Goal: Task Accomplishment & Management: Use online tool/utility

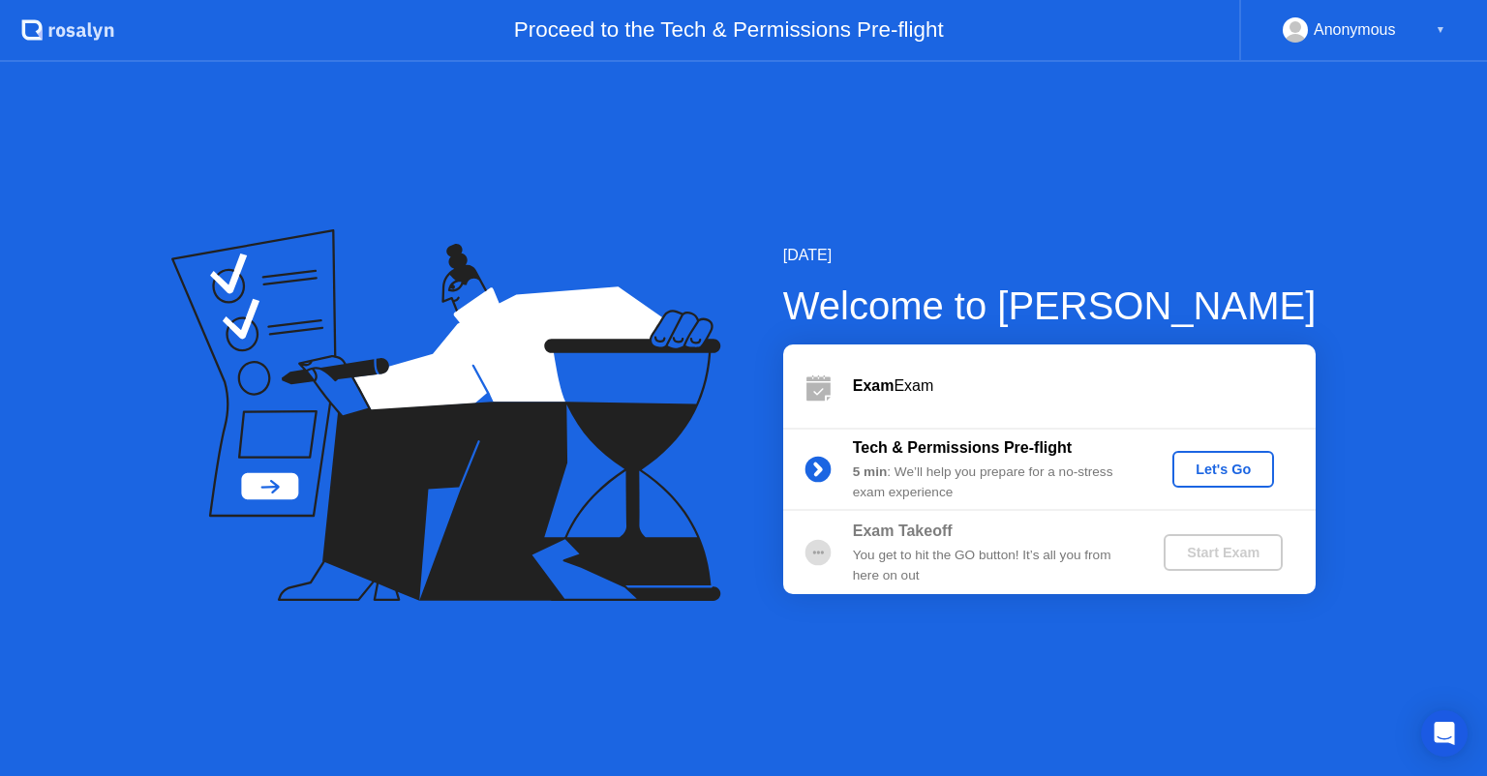
click at [1217, 476] on div "Let's Go" at bounding box center [1223, 469] width 86 height 15
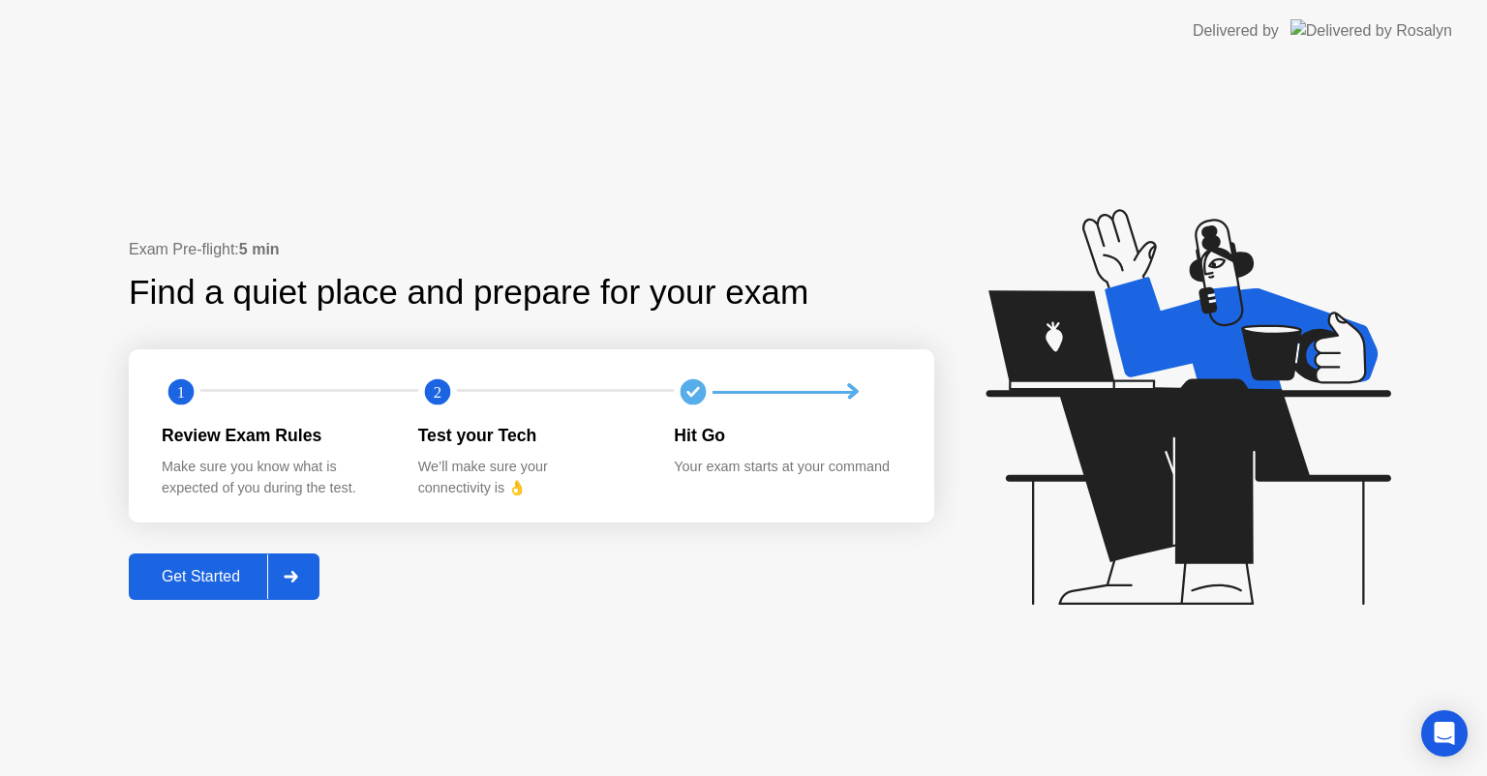
click at [220, 575] on div "Get Started" at bounding box center [201, 576] width 133 height 17
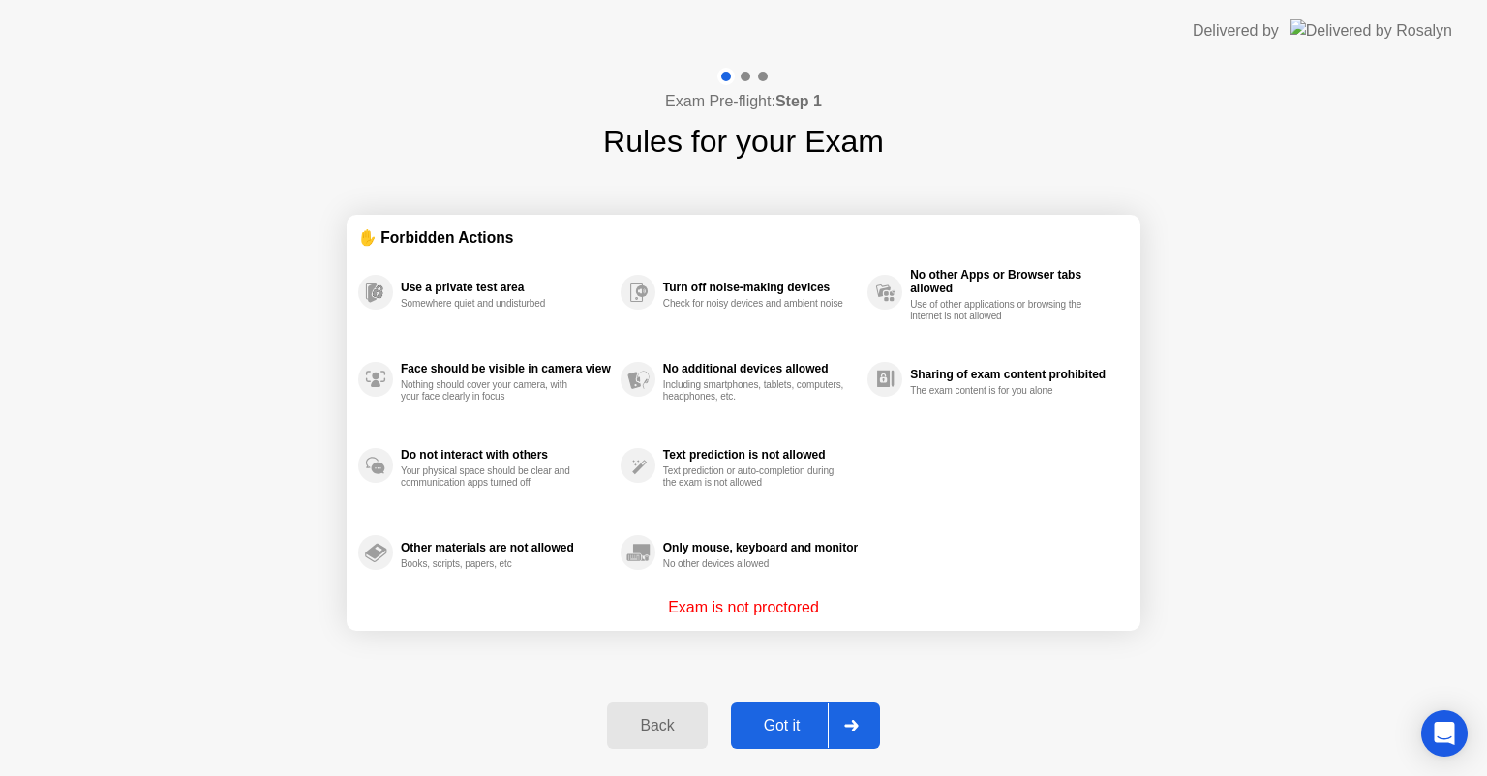
click at [764, 721] on div "Got it" at bounding box center [782, 725] width 91 height 17
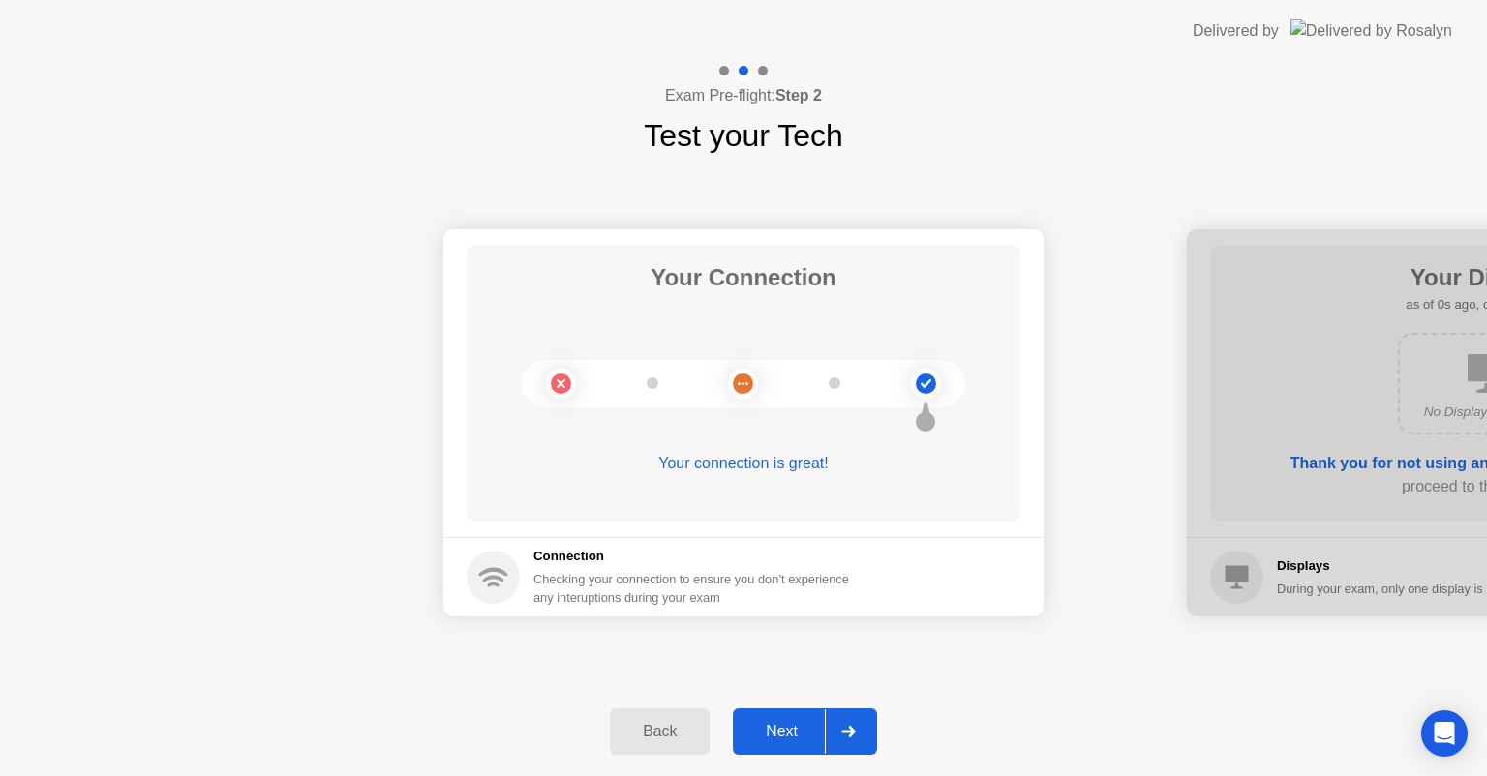
click at [764, 723] on div "Next" at bounding box center [781, 731] width 86 height 17
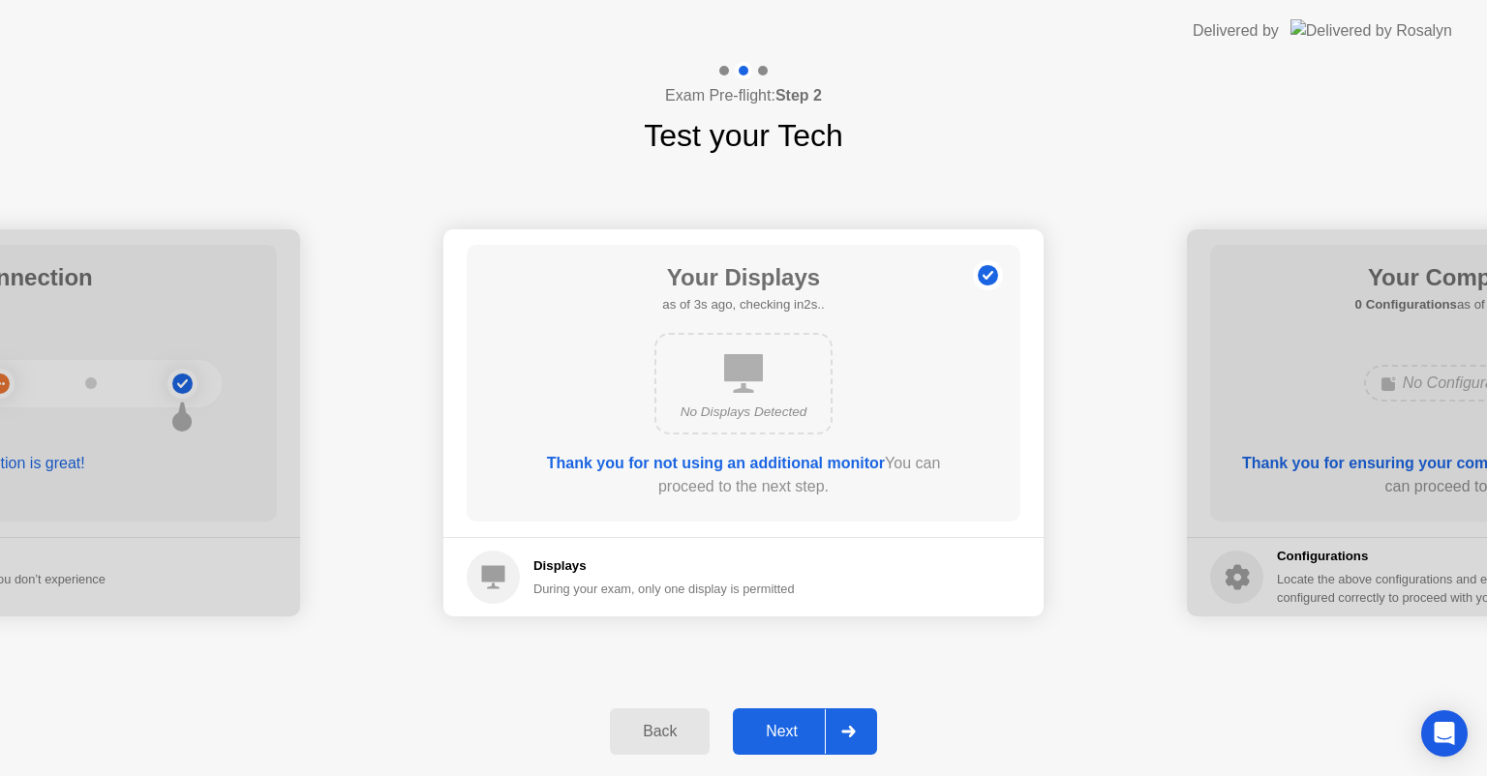
click at [764, 723] on div "Next" at bounding box center [781, 731] width 86 height 17
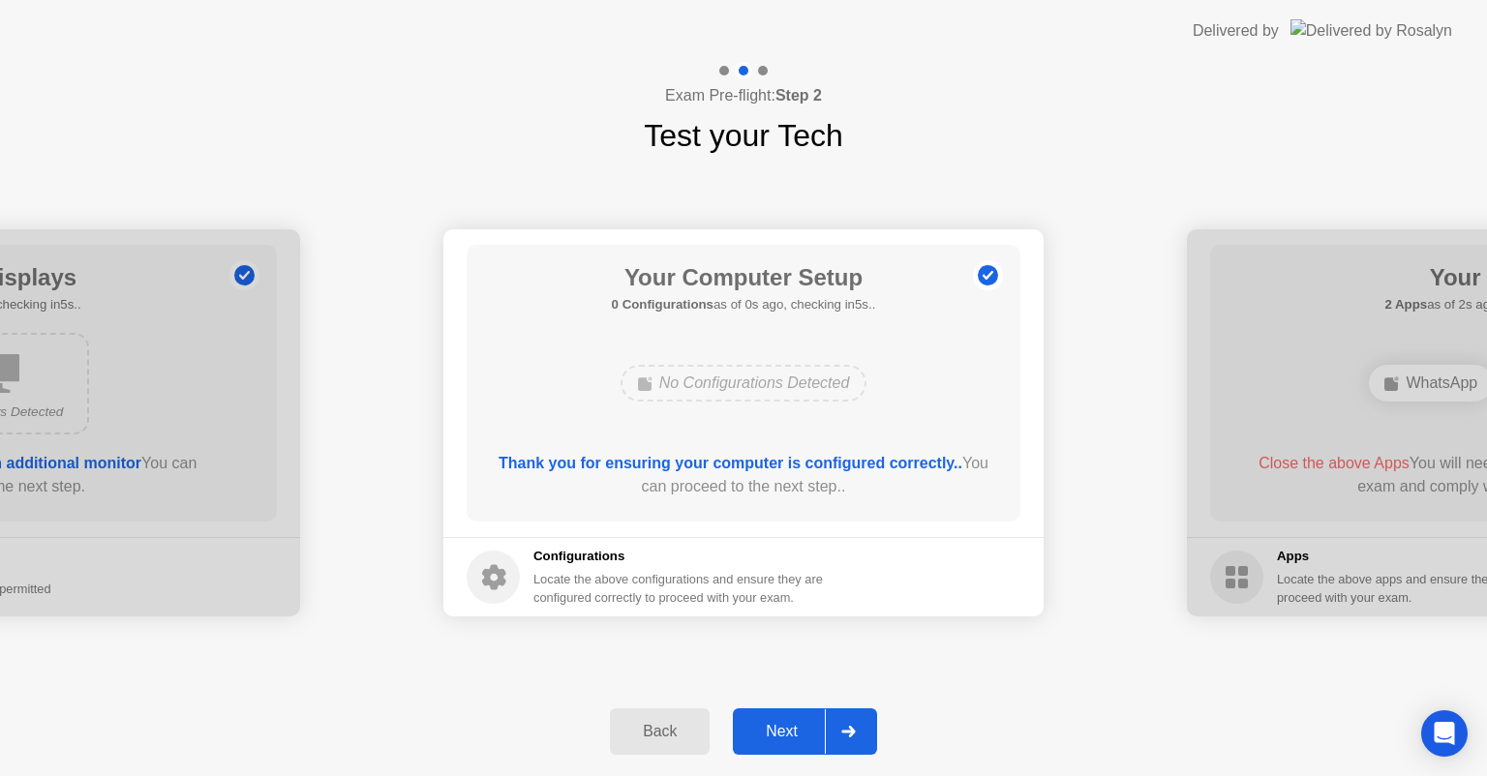
click at [764, 723] on div "Next" at bounding box center [781, 731] width 86 height 17
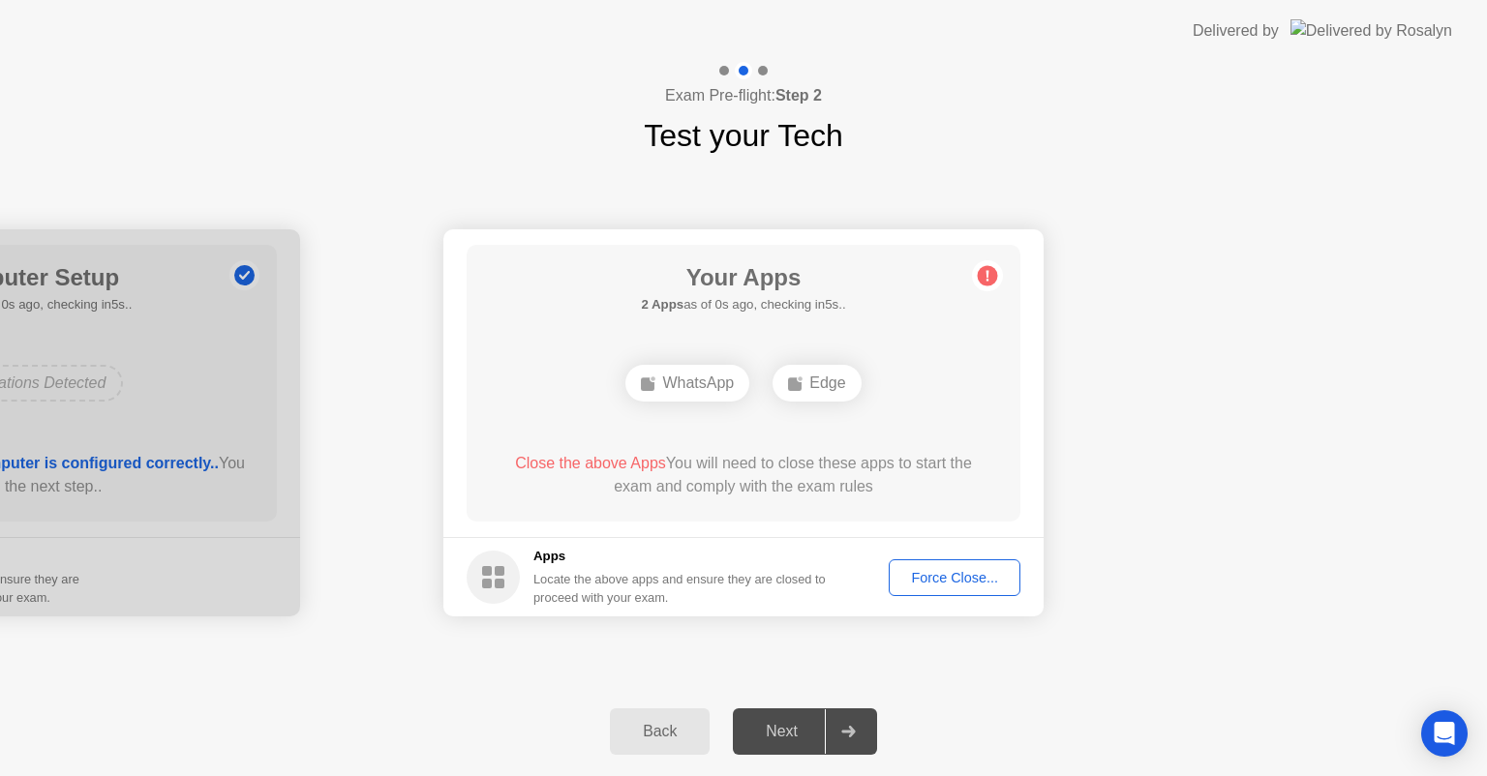
click at [911, 574] on div "Force Close..." at bounding box center [954, 577] width 118 height 15
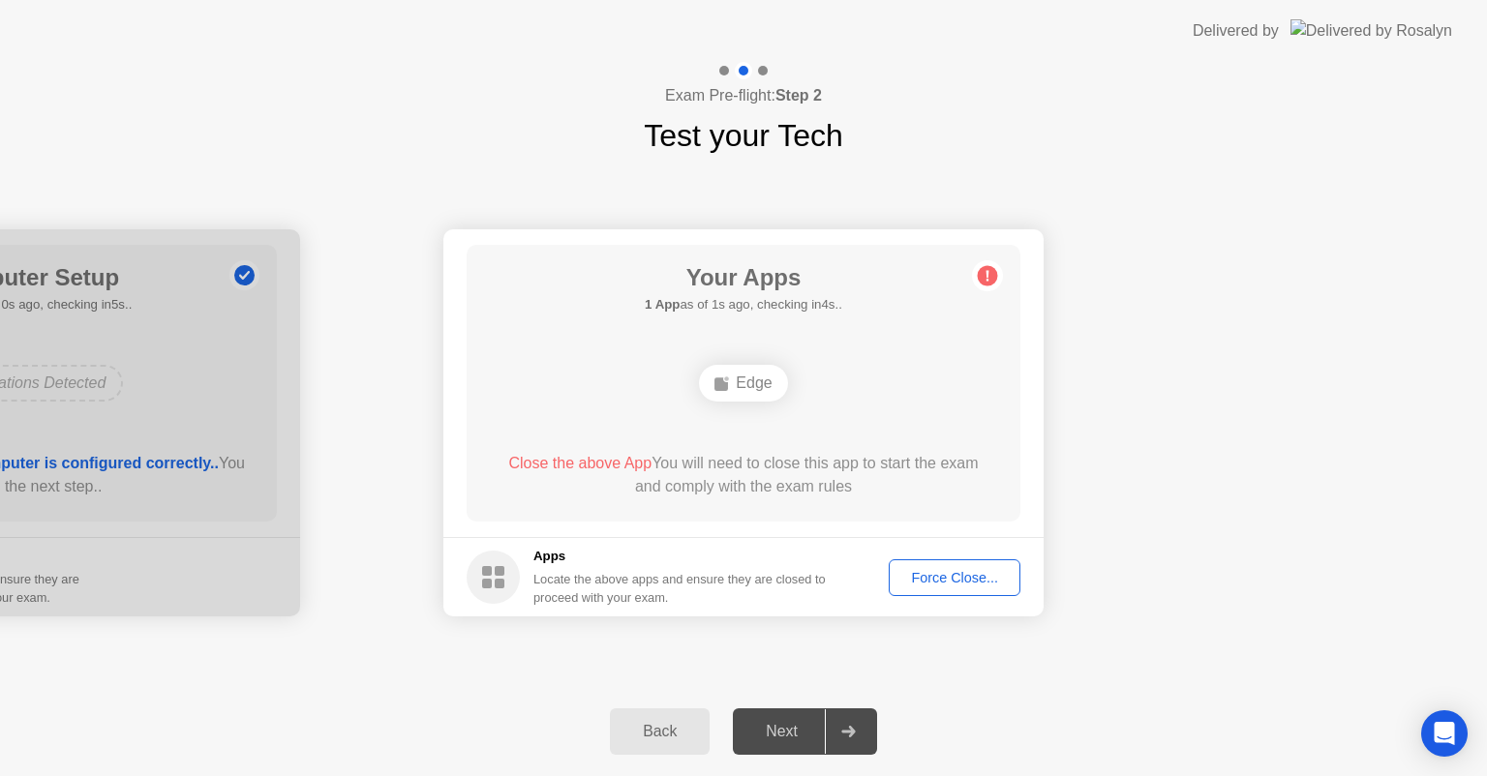
click at [936, 581] on div "Force Close..." at bounding box center [954, 577] width 118 height 15
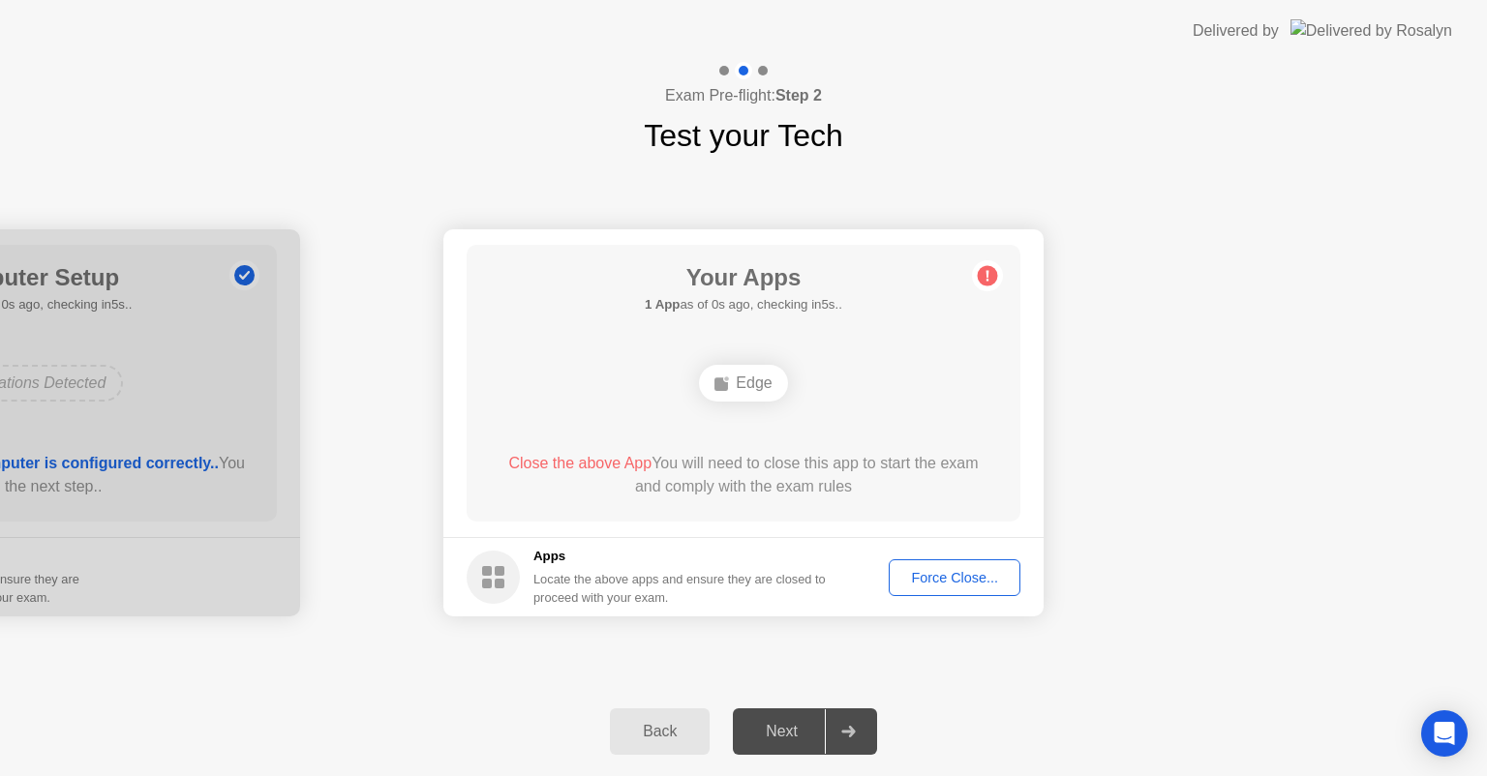
click at [930, 564] on button "Force Close..." at bounding box center [954, 577] width 132 height 37
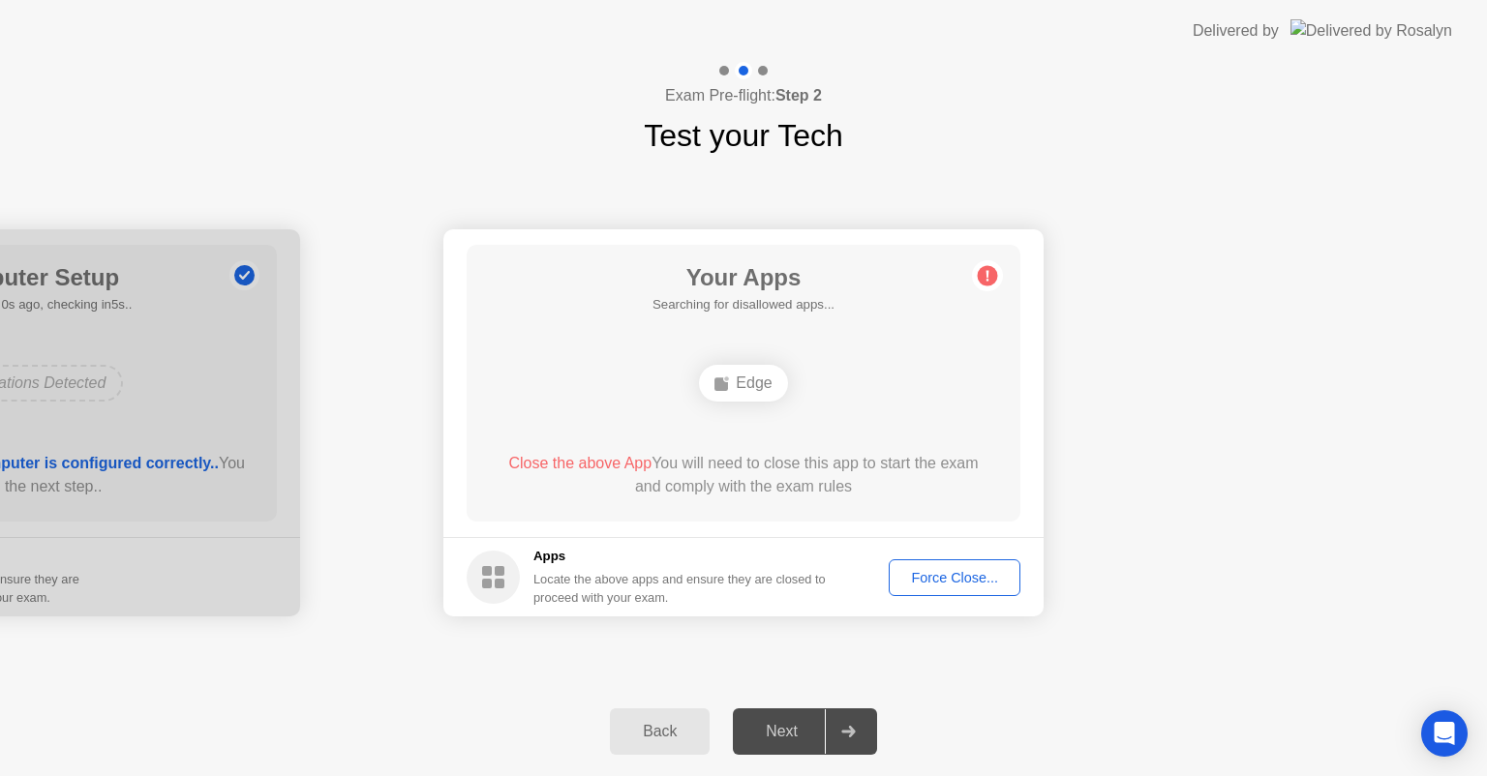
click at [737, 390] on div "Edge" at bounding box center [743, 383] width 88 height 37
click at [948, 570] on div "Force Close..." at bounding box center [954, 577] width 118 height 15
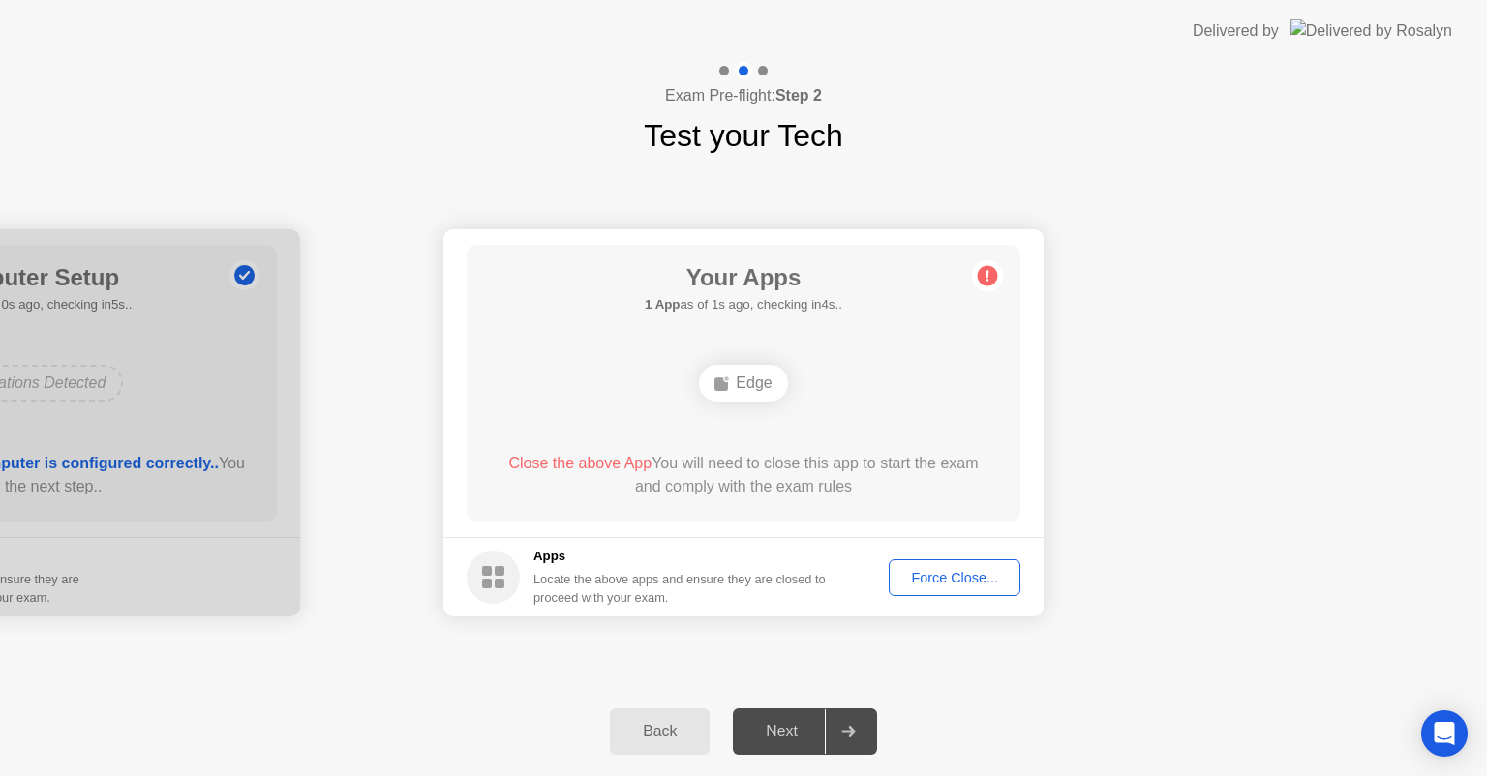
click at [925, 575] on div "Force Close..." at bounding box center [954, 577] width 118 height 15
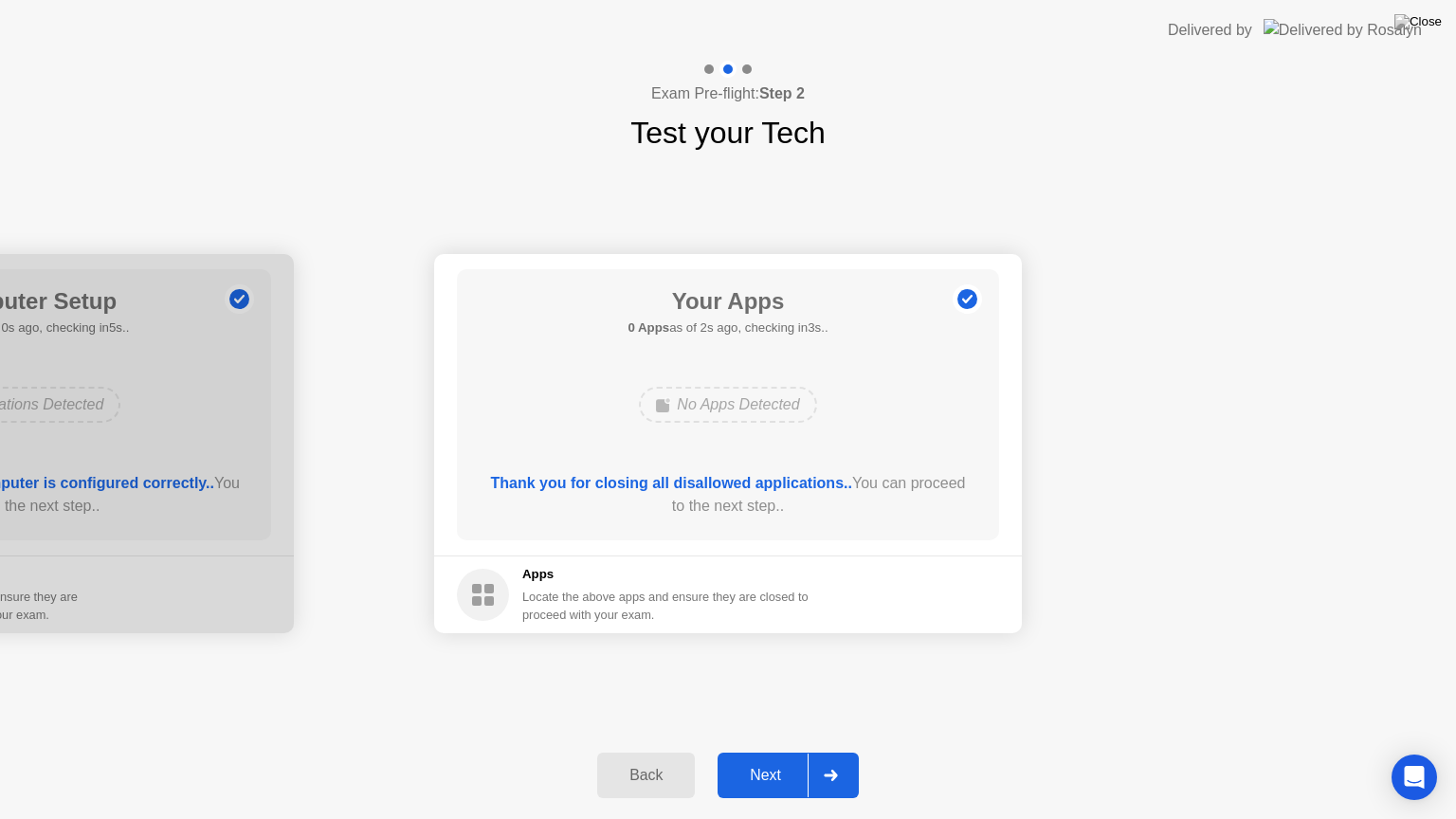
click at [763, 759] on div "Next" at bounding box center [765, 775] width 84 height 17
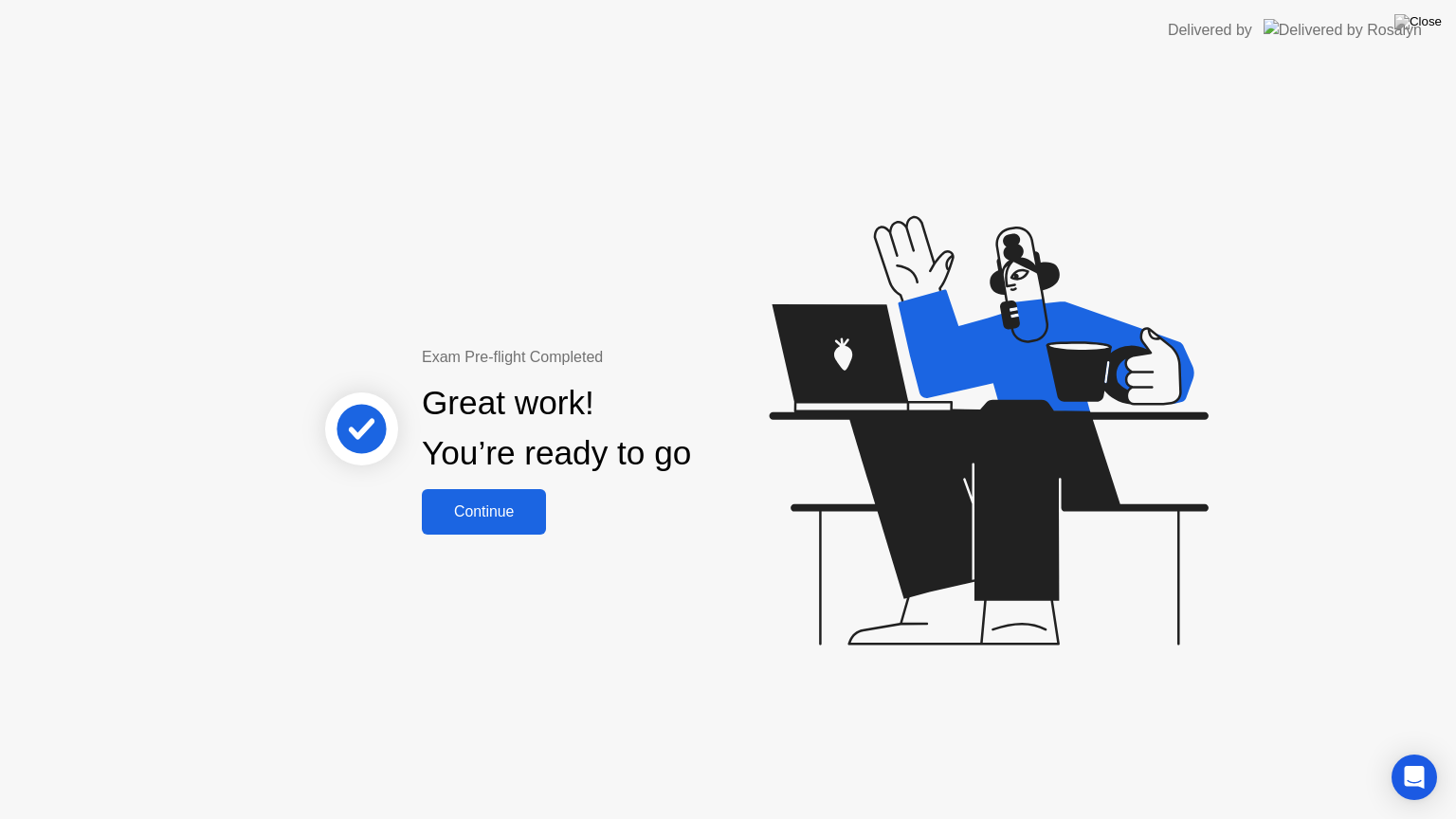
click at [481, 537] on div "Exam Pre-flight Completed Great work! You’re ready to go Continue" at bounding box center [728, 440] width 1456 height 758
click at [478, 516] on div "Continue" at bounding box center [483, 511] width 113 height 17
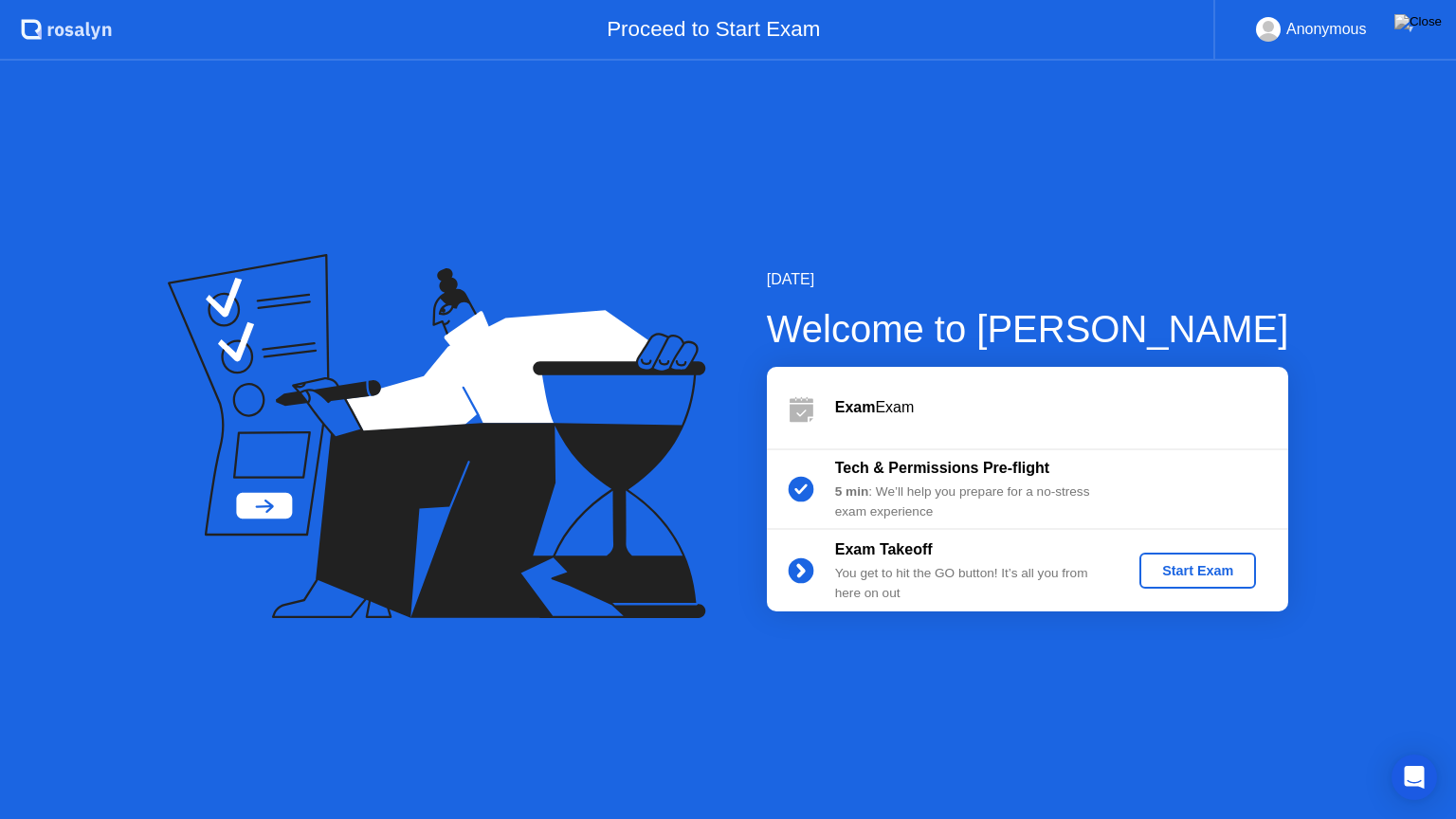
click at [1179, 577] on div "Start Exam" at bounding box center [1198, 570] width 102 height 15
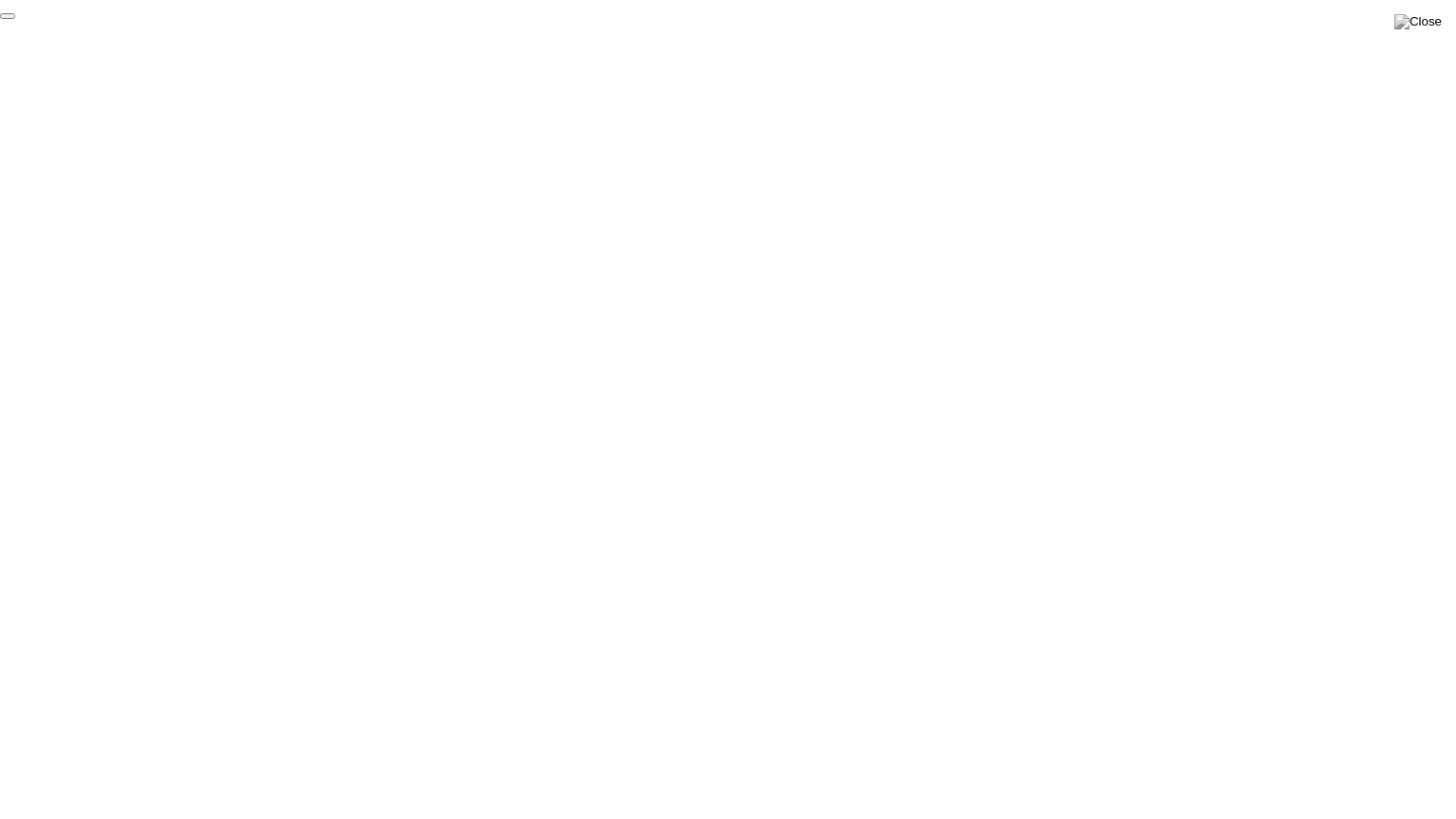
click div "End Proctoring Session"
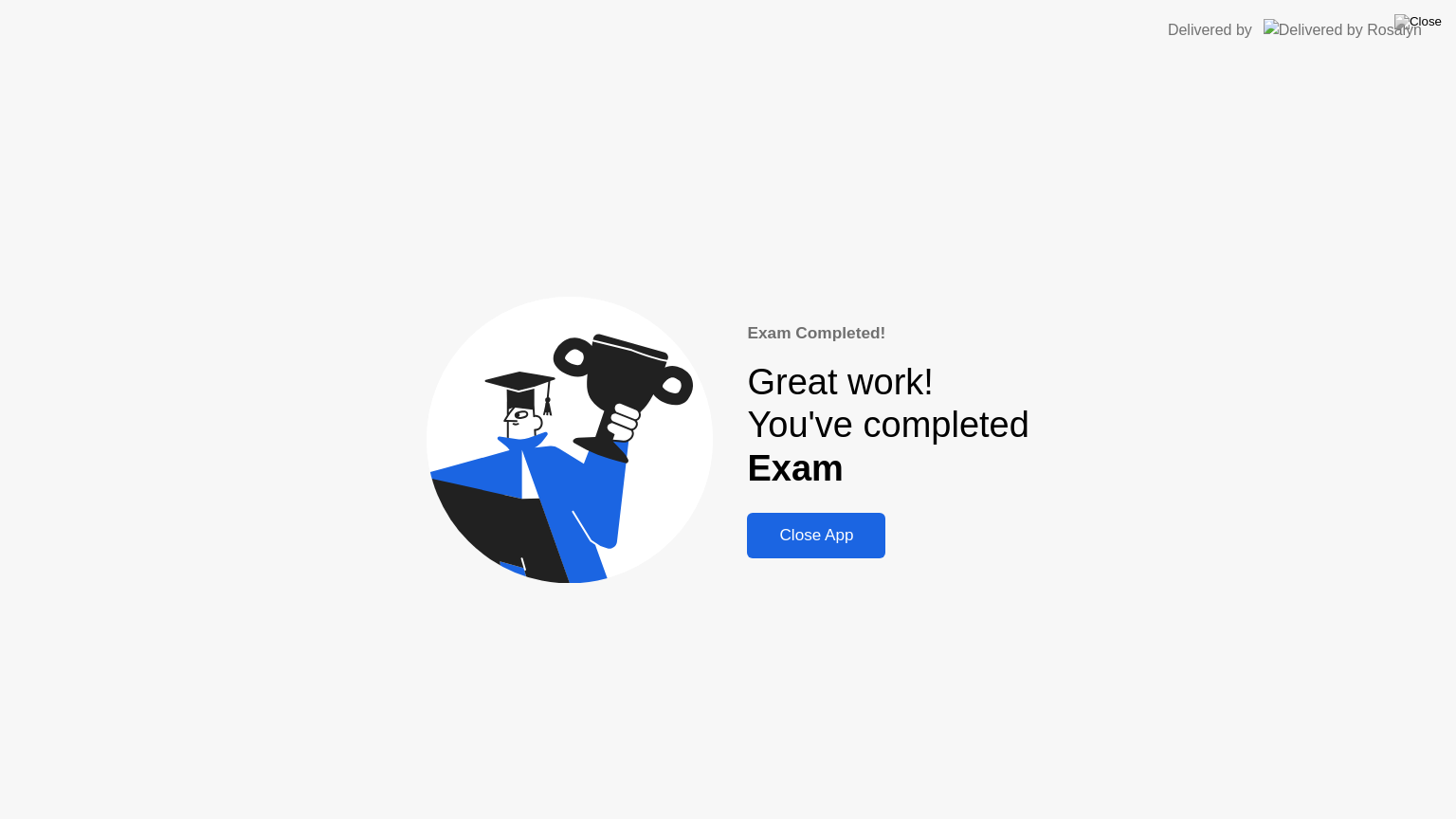
click at [819, 519] on button "Close App" at bounding box center [816, 536] width 138 height 45
